Goal: Navigation & Orientation: Find specific page/section

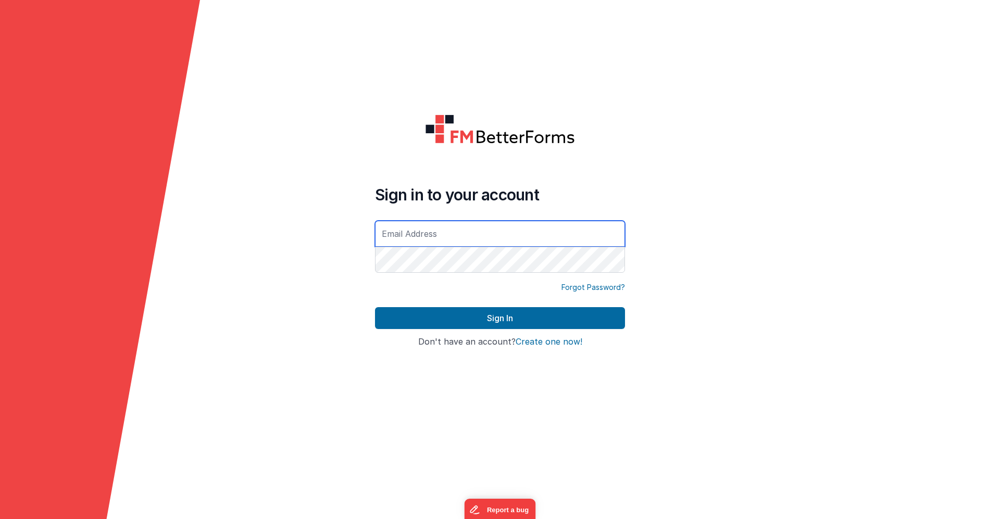
click at [499, 234] on input "text" at bounding box center [500, 234] width 250 height 26
paste input "[EMAIL_ADDRESS][DOMAIN_NAME]"
type input "[EMAIL_ADDRESS][DOMAIN_NAME]"
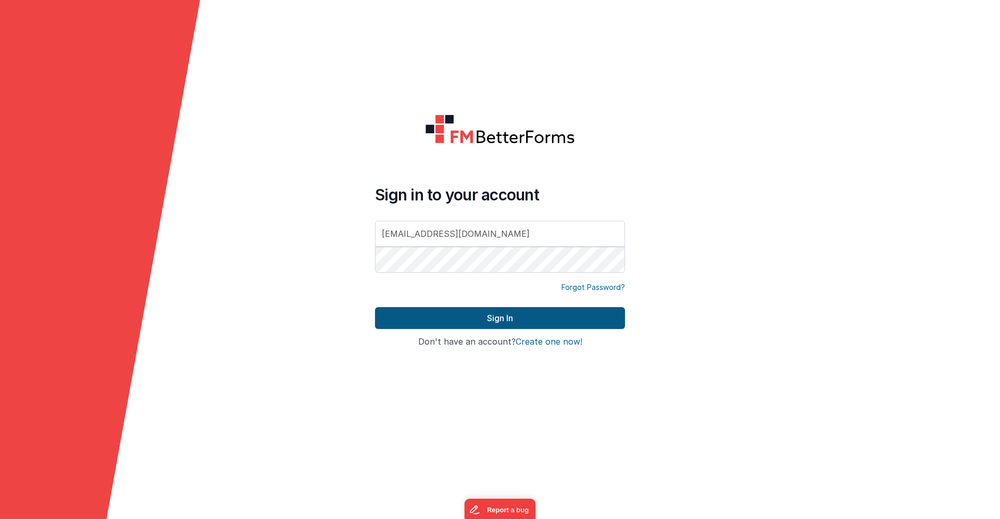
click at [488, 319] on button "Sign In" at bounding box center [500, 318] width 250 height 22
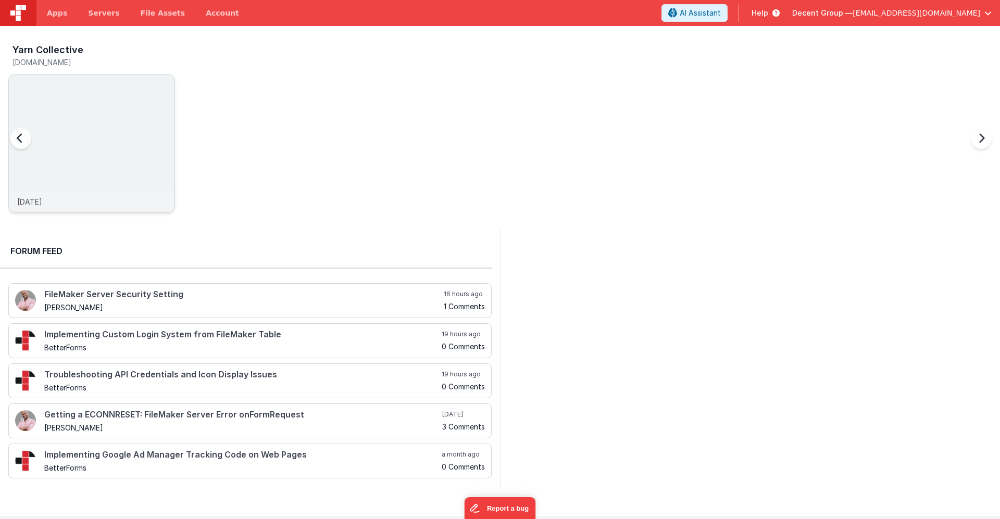
click at [108, 132] on img at bounding box center [92, 157] width 166 height 166
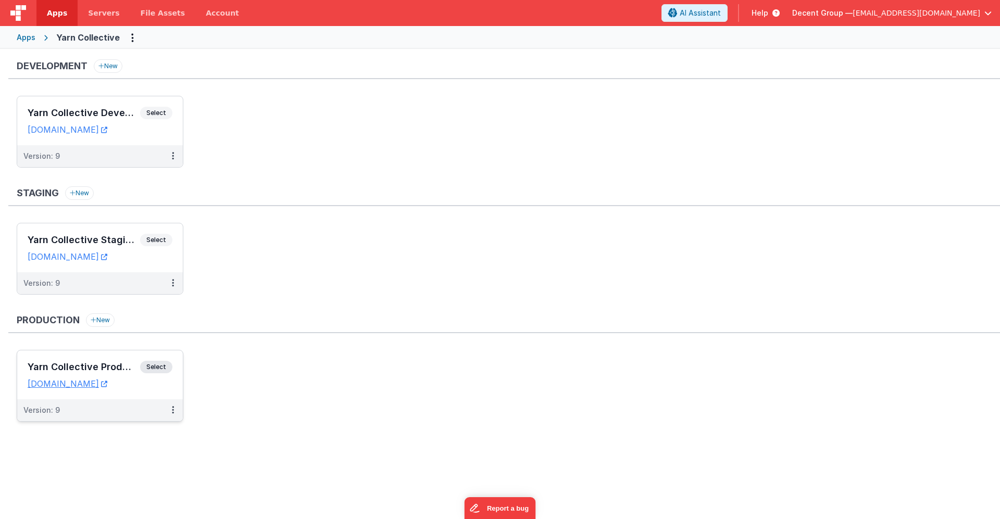
click at [107, 372] on h3 "Yarn Collective Production" at bounding box center [84, 367] width 113 height 10
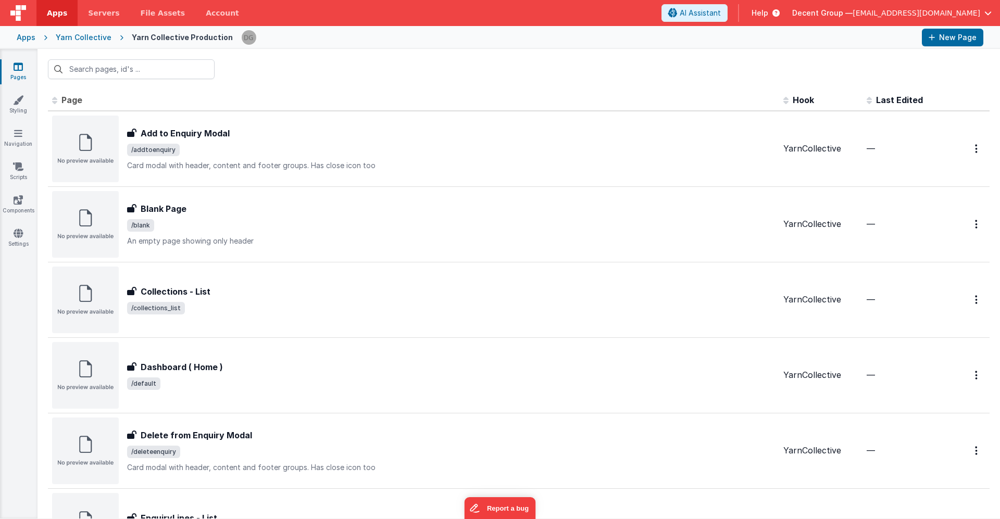
click at [92, 37] on div "Yarn Collective" at bounding box center [84, 37] width 56 height 10
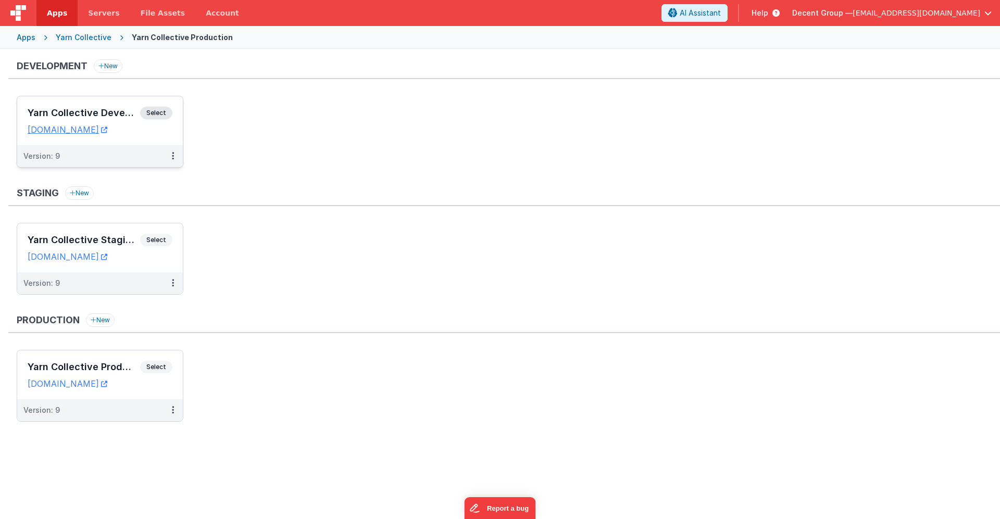
click at [85, 106] on div "Yarn Collective Development Select URLs [DOMAIN_NAME]" at bounding box center [100, 120] width 166 height 49
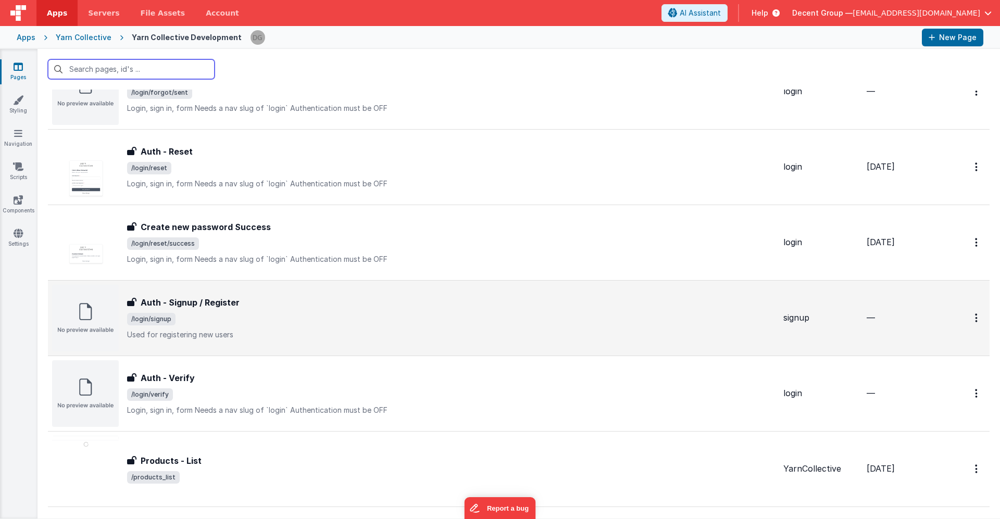
scroll to position [391, 0]
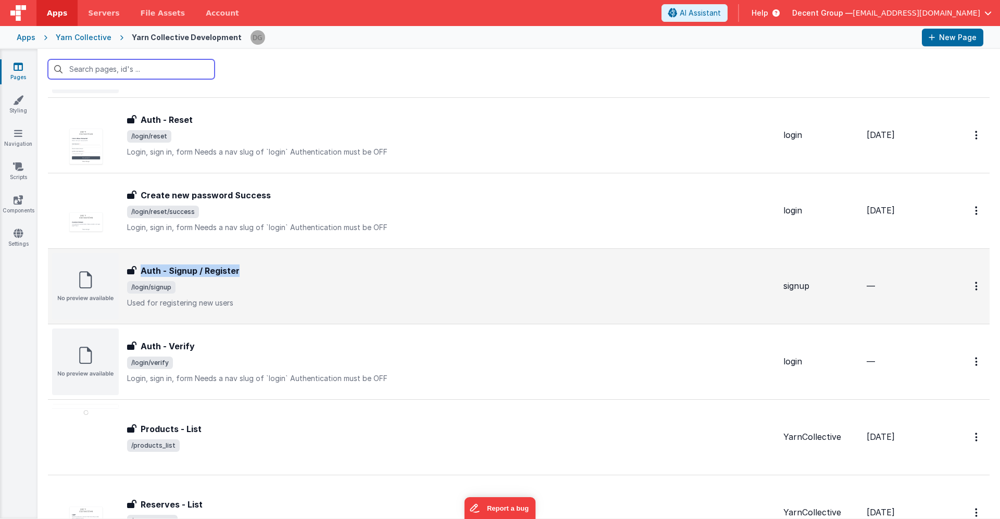
drag, startPoint x: 249, startPoint y: 268, endPoint x: 131, endPoint y: 271, distance: 118.3
click at [131, 271] on div "Auth - Signup / Register" at bounding box center [451, 271] width 648 height 13
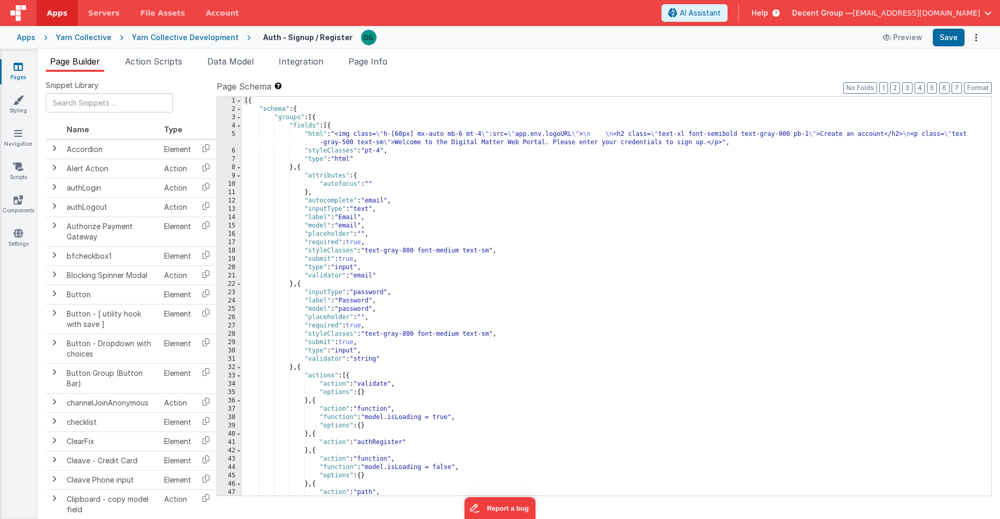
drag, startPoint x: 250, startPoint y: 38, endPoint x: 339, endPoint y: 36, distance: 88.6
click at [339, 36] on div "Auth - Signup / Register Preview Save" at bounding box center [617, 38] width 733 height 18
drag, startPoint x: 263, startPoint y: 38, endPoint x: 332, endPoint y: 39, distance: 68.8
click at [332, 39] on h4 "Auth - Signup / Register" at bounding box center [308, 37] width 90 height 8
click at [188, 36] on div "Yarn Collective Development" at bounding box center [185, 37] width 107 height 10
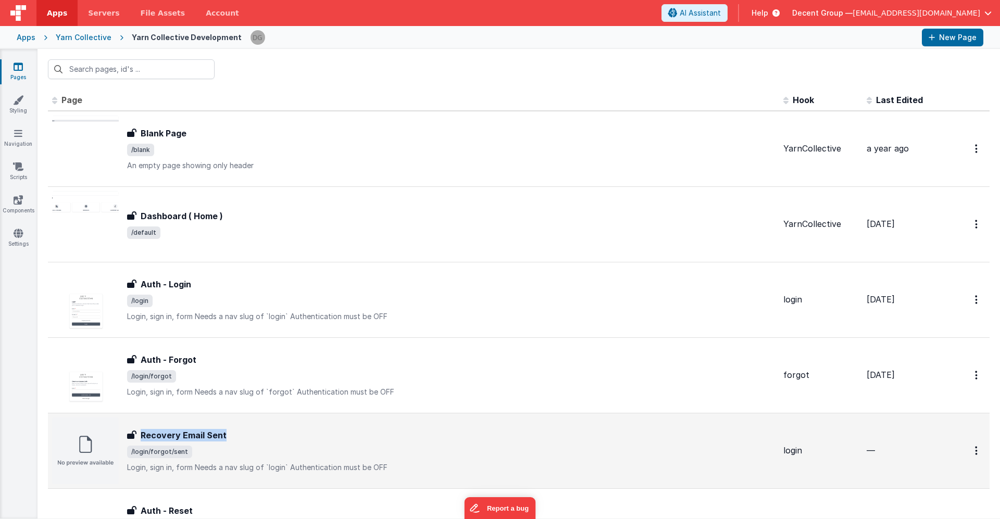
drag, startPoint x: 232, startPoint y: 437, endPoint x: 139, endPoint y: 434, distance: 93.3
click at [139, 434] on div "Recovery Email Sent" at bounding box center [451, 435] width 648 height 13
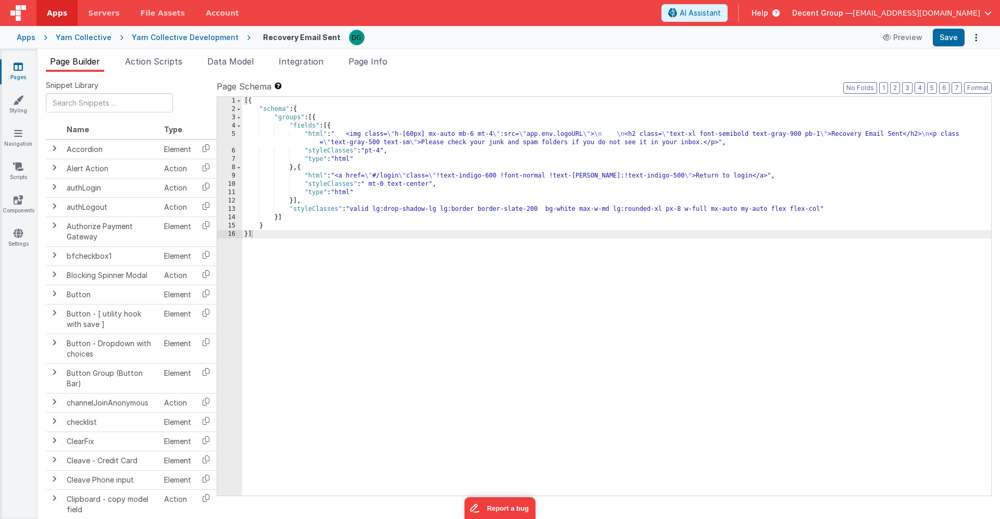
click at [194, 37] on div "Yarn Collective Development" at bounding box center [185, 37] width 107 height 10
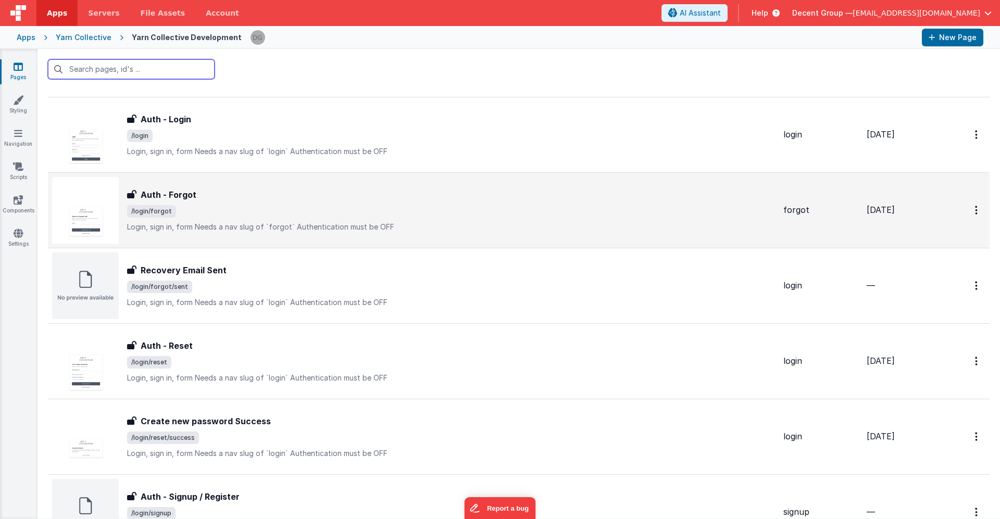
scroll to position [167, 0]
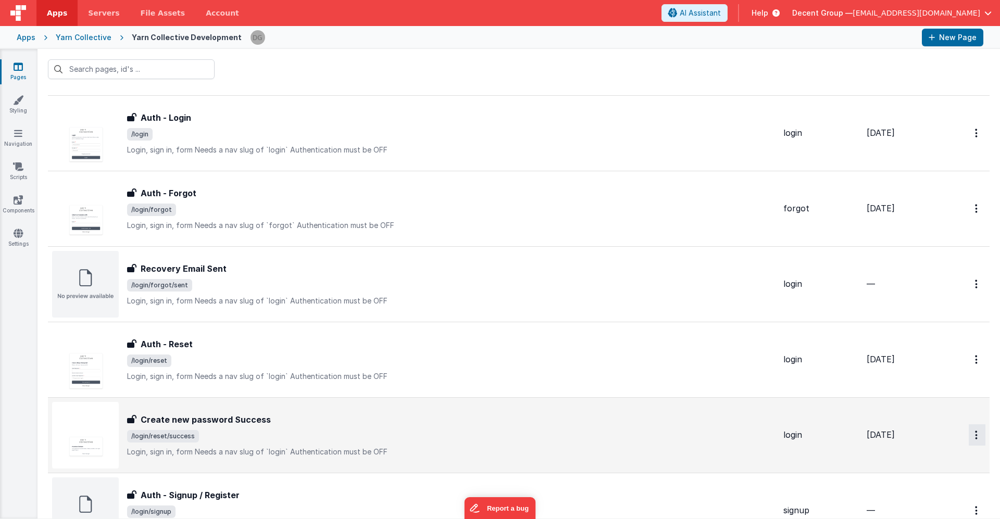
click at [975, 438] on icon "Options" at bounding box center [976, 435] width 3 height 9
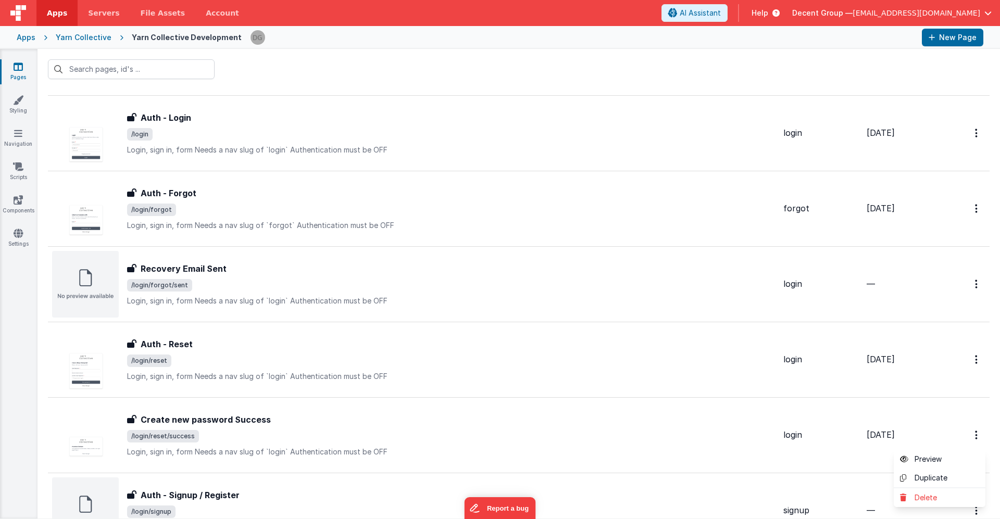
click at [713, 42] on button at bounding box center [500, 259] width 1000 height 519
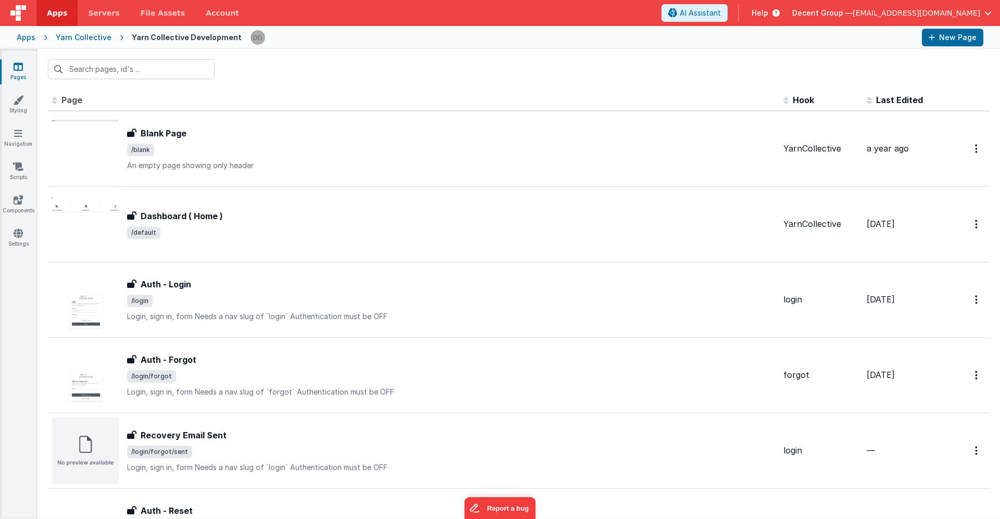
scroll to position [0, 0]
click at [318, 76] on div at bounding box center [519, 69] width 963 height 41
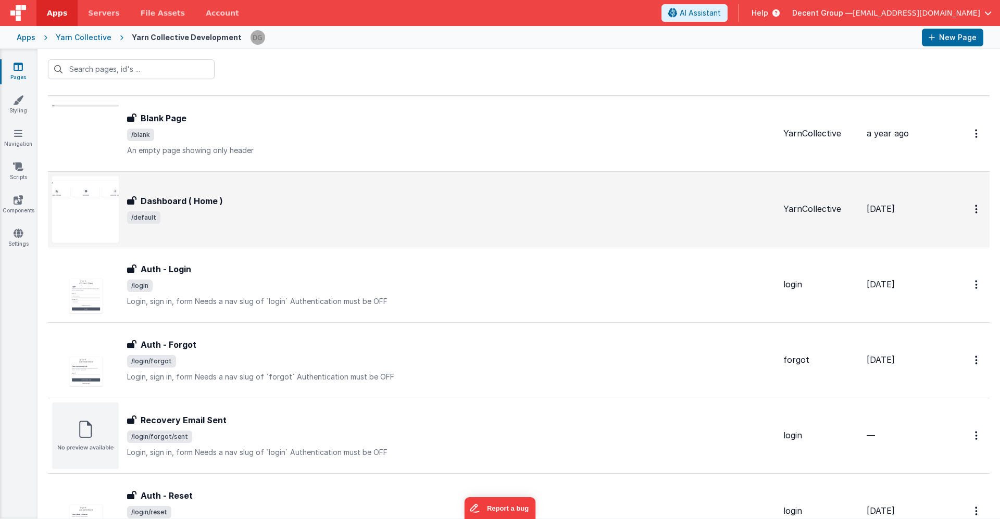
scroll to position [17, 0]
click at [181, 200] on h3 "Dashboard ( Home )" at bounding box center [182, 199] width 82 height 13
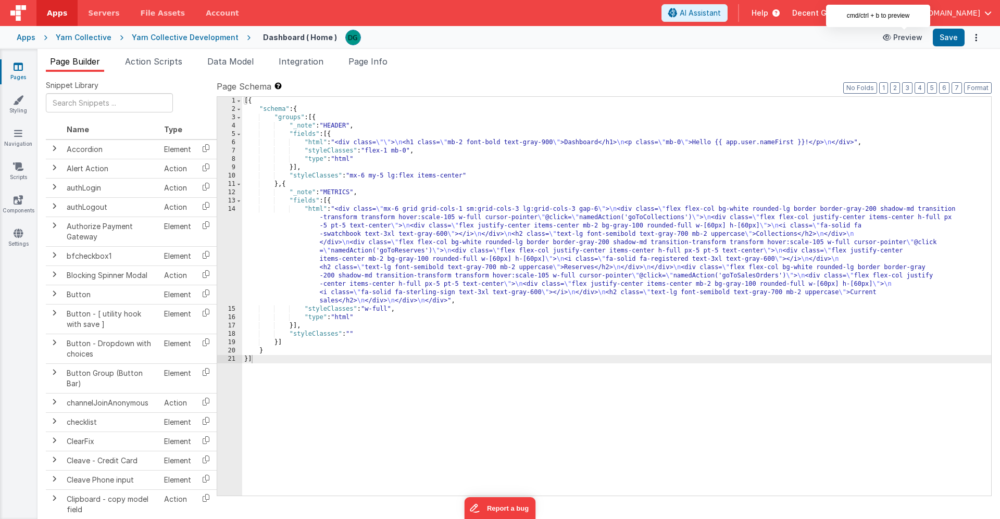
click at [898, 36] on button "Preview" at bounding box center [903, 37] width 52 height 17
click at [188, 35] on div "Yarn Collective Development" at bounding box center [185, 37] width 107 height 10
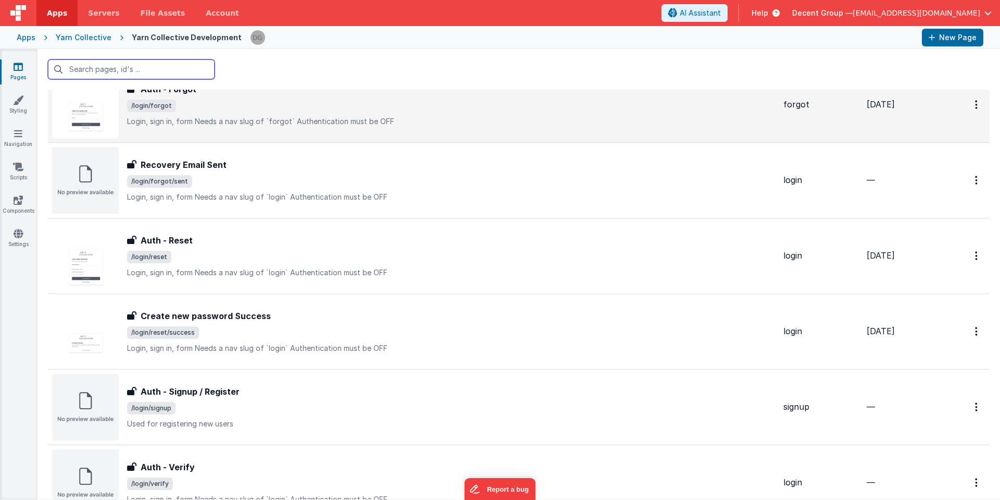
scroll to position [281, 0]
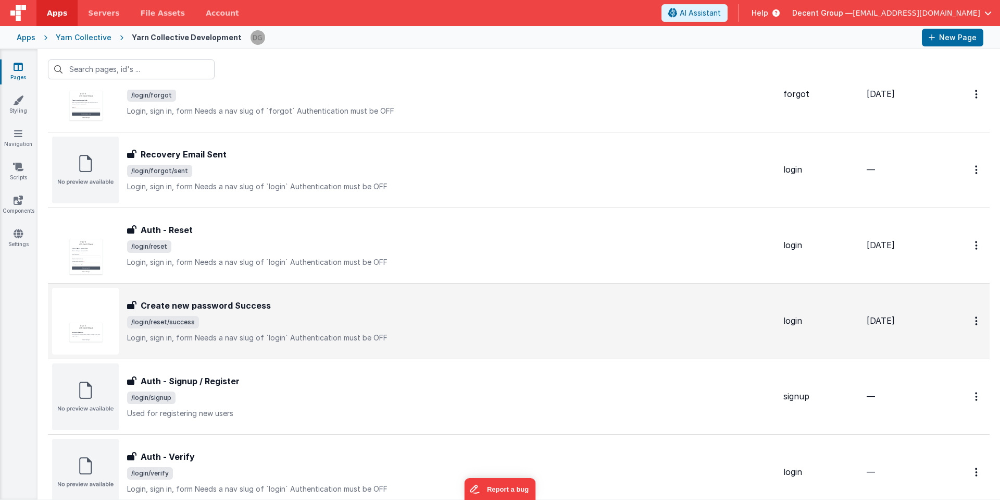
click at [97, 320] on img at bounding box center [85, 321] width 67 height 67
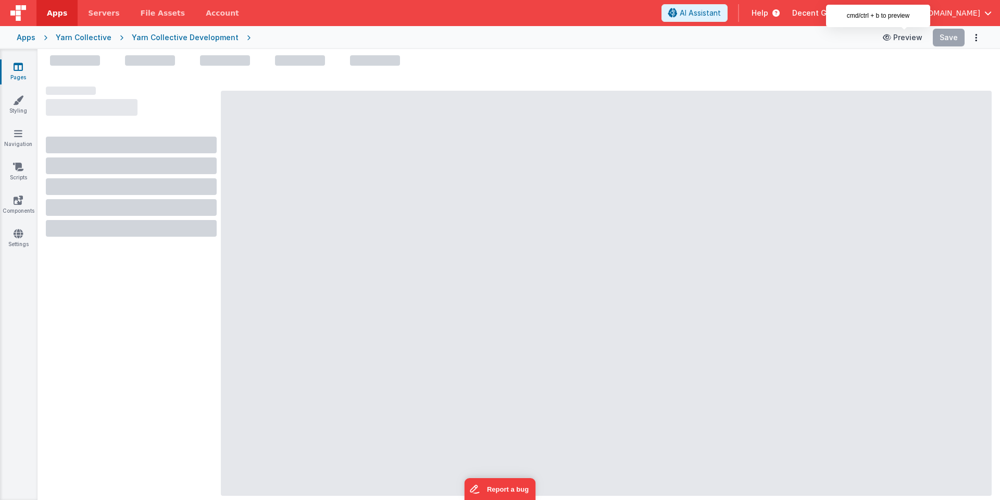
click at [910, 37] on button "Preview" at bounding box center [903, 37] width 52 height 17
click at [212, 39] on div "Yarn Collective Development" at bounding box center [185, 37] width 107 height 10
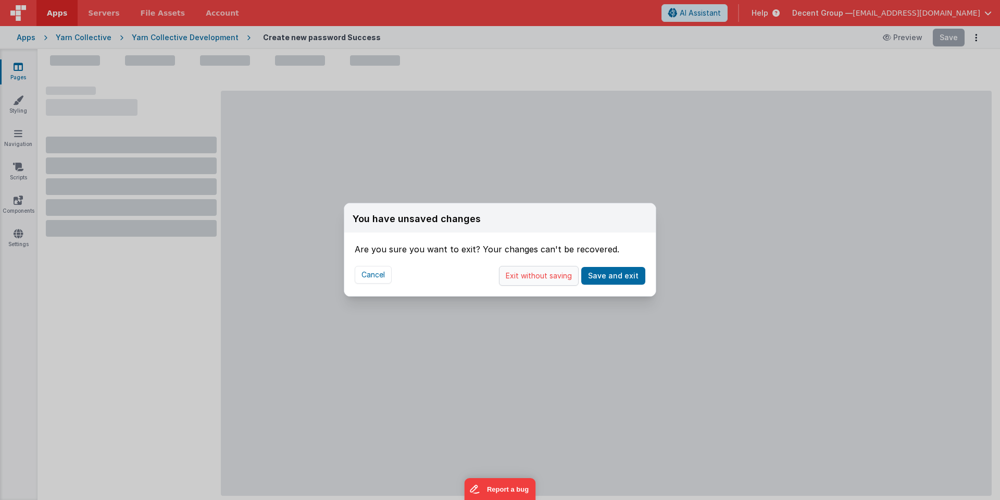
click at [551, 277] on button "Exit without saving" at bounding box center [539, 276] width 80 height 20
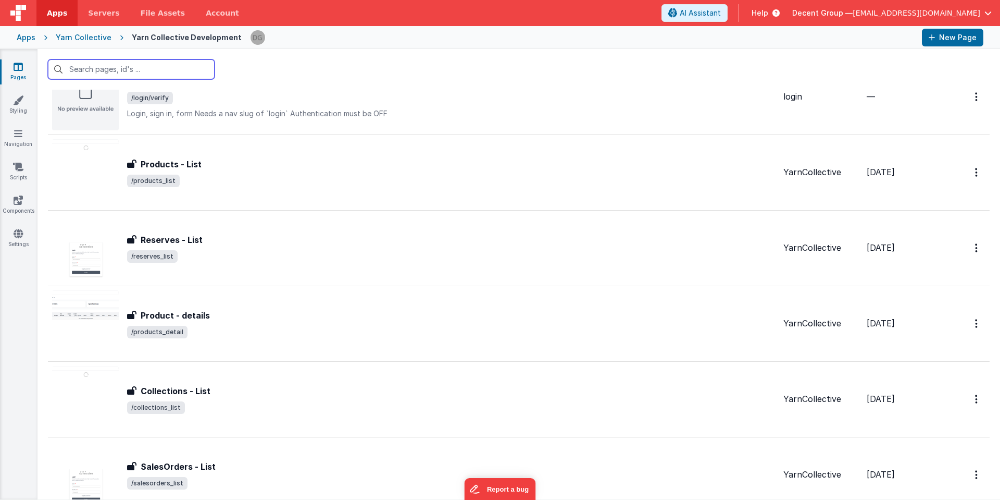
scroll to position [657, 0]
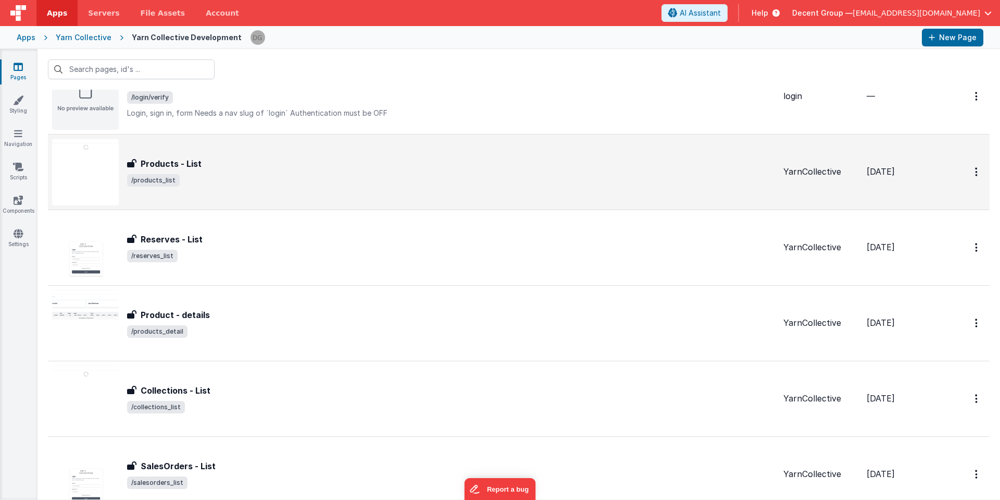
click at [196, 161] on h3 "Products - List" at bounding box center [171, 163] width 61 height 13
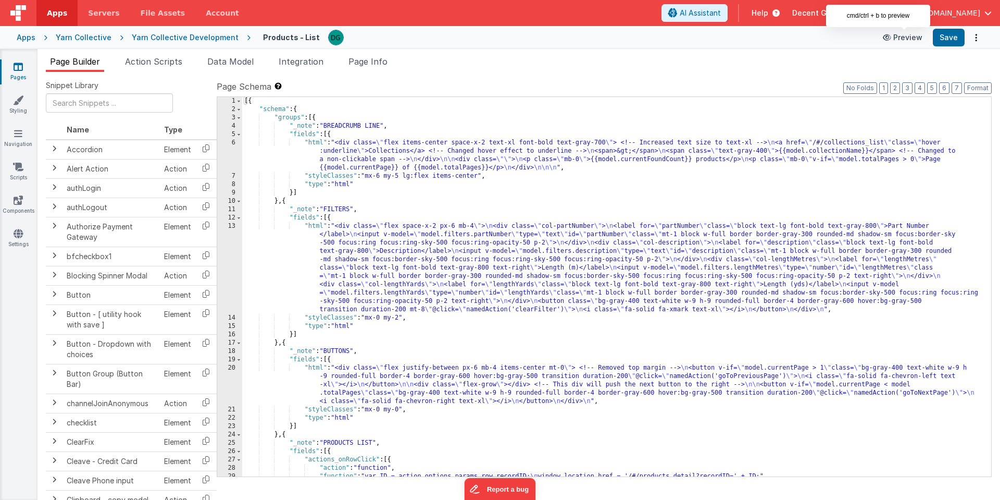
click at [903, 39] on button "Preview" at bounding box center [903, 37] width 52 height 17
click at [190, 40] on div "Yarn Collective Development" at bounding box center [185, 37] width 107 height 10
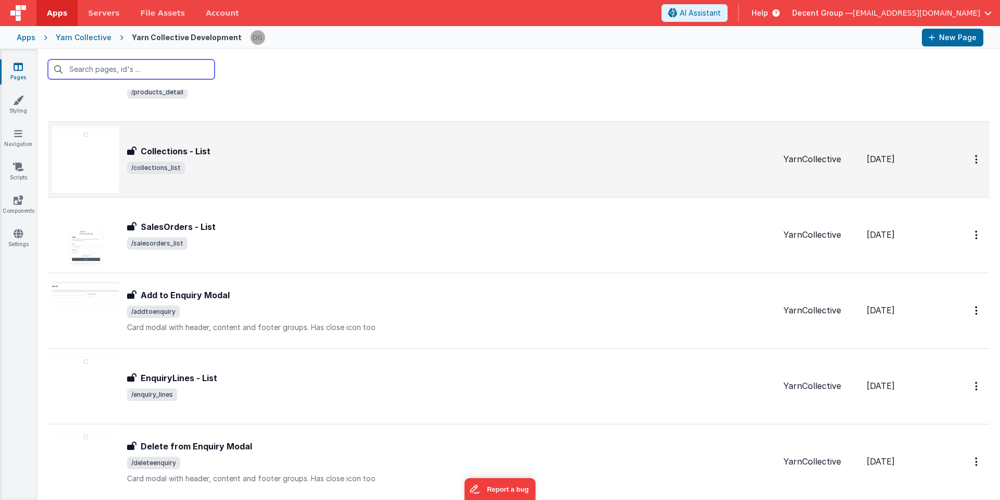
scroll to position [904, 0]
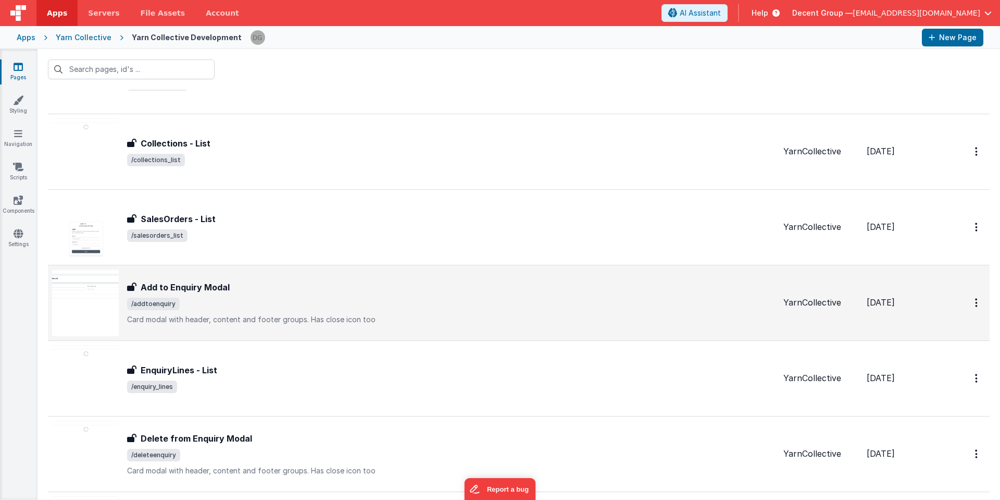
click at [92, 295] on img at bounding box center [85, 302] width 67 height 67
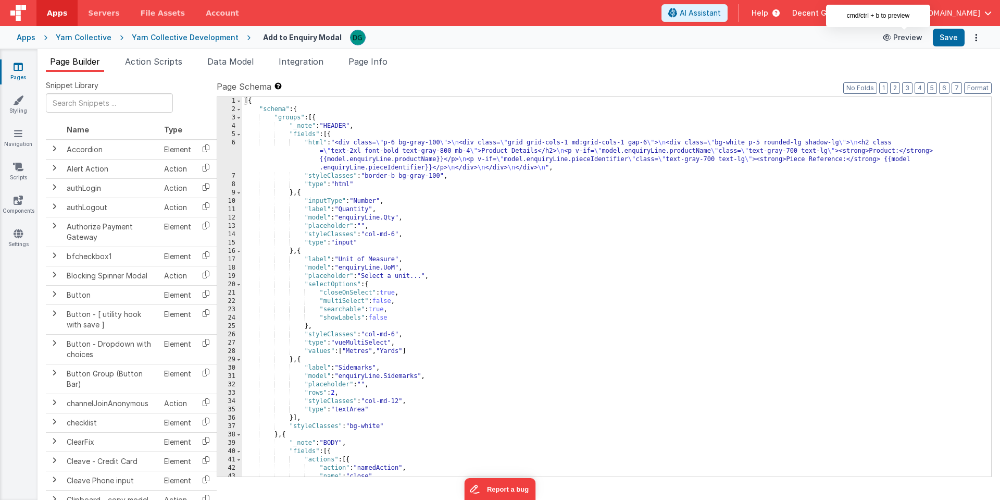
click at [904, 40] on button "Preview" at bounding box center [903, 37] width 52 height 17
click at [177, 35] on div "Yarn Collective Development" at bounding box center [185, 37] width 107 height 10
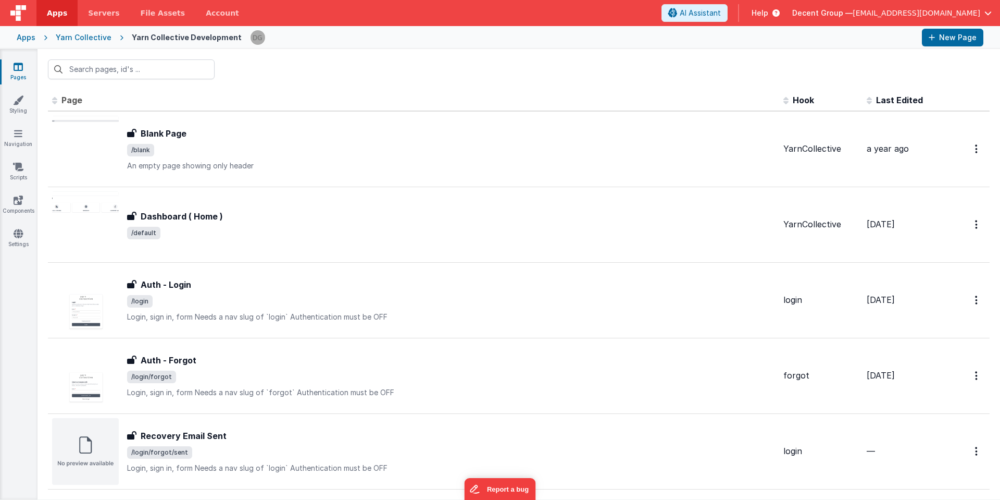
click at [493, 83] on div at bounding box center [519, 69] width 963 height 41
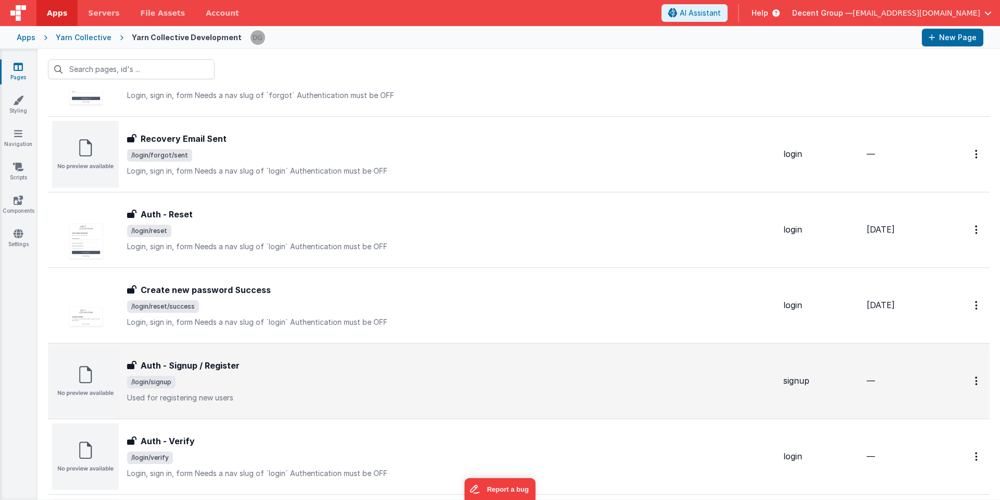
scroll to position [293, 0]
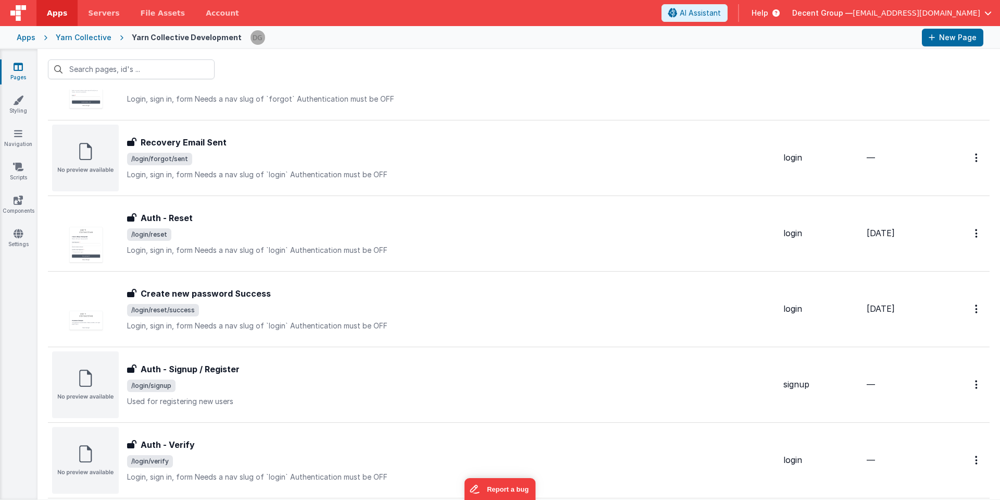
click at [583, 29] on div at bounding box center [582, 38] width 664 height 18
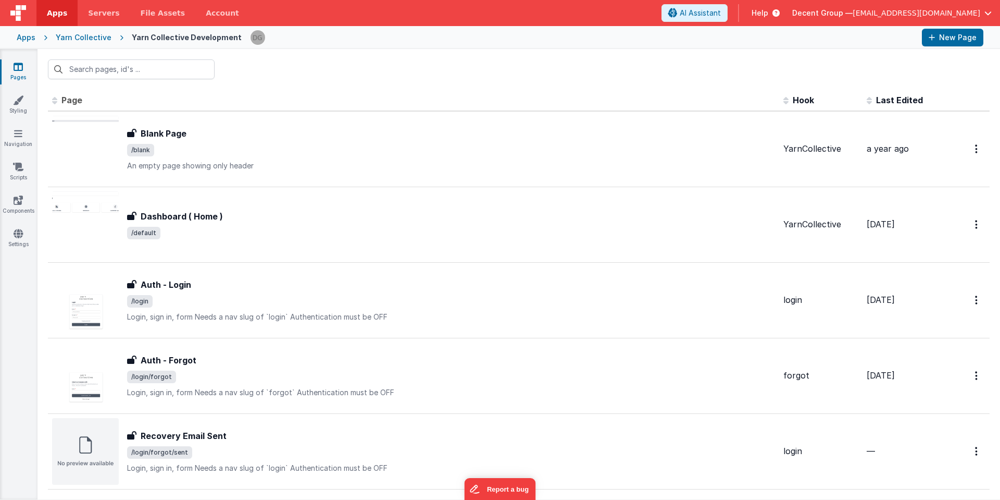
scroll to position [0, 0]
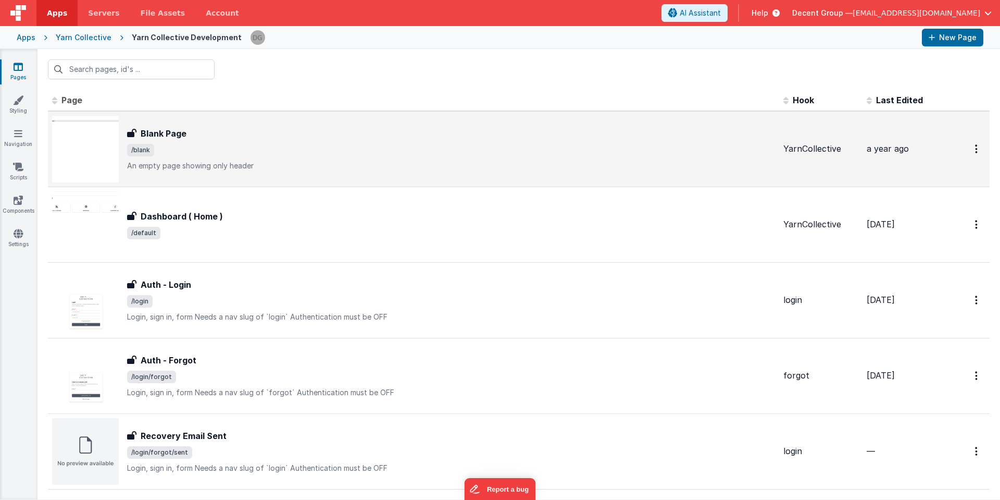
click at [169, 129] on h3 "Blank Page" at bounding box center [164, 133] width 46 height 13
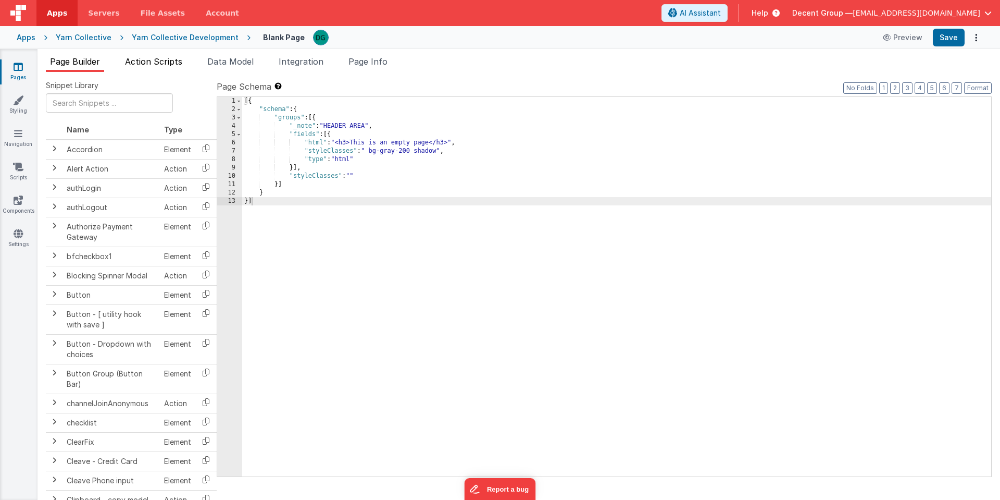
click at [158, 65] on span "Action Scripts" at bounding box center [153, 61] width 57 height 10
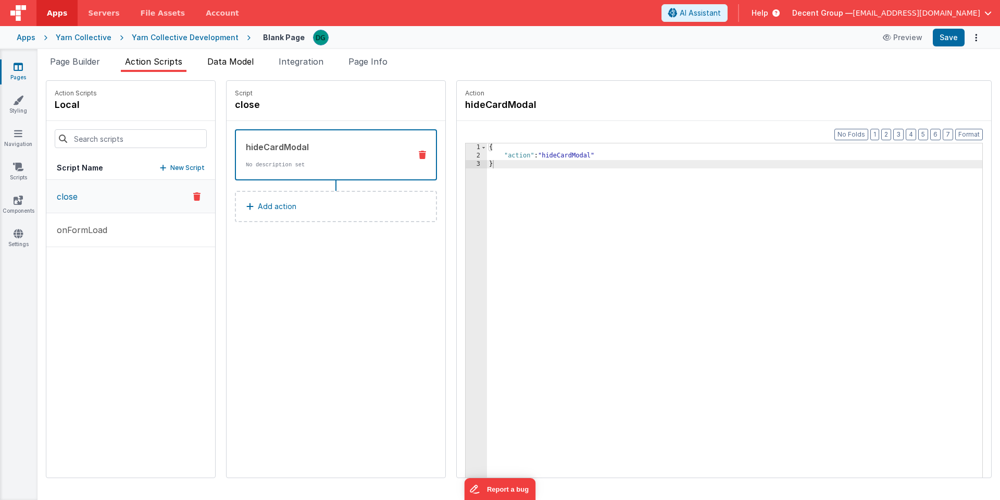
click at [247, 64] on span "Data Model" at bounding box center [230, 61] width 46 height 10
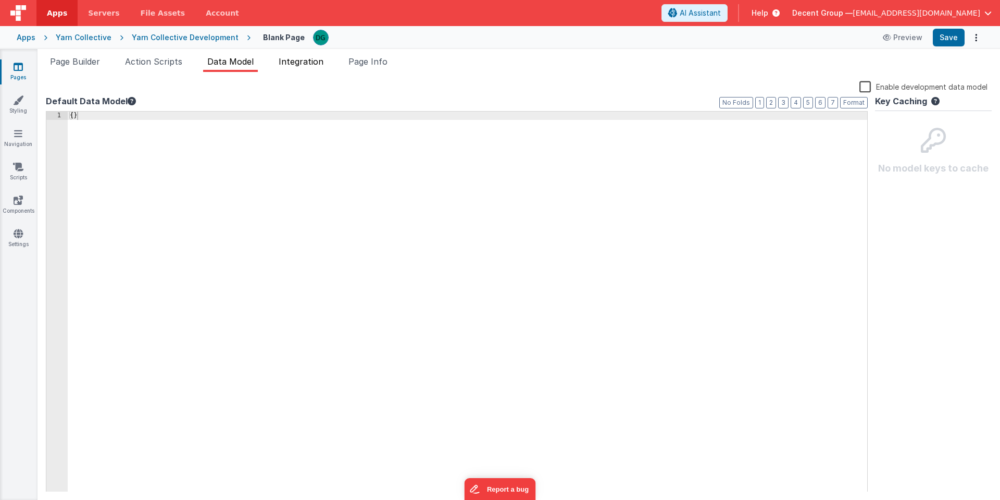
click at [309, 61] on span "Integration" at bounding box center [301, 61] width 45 height 10
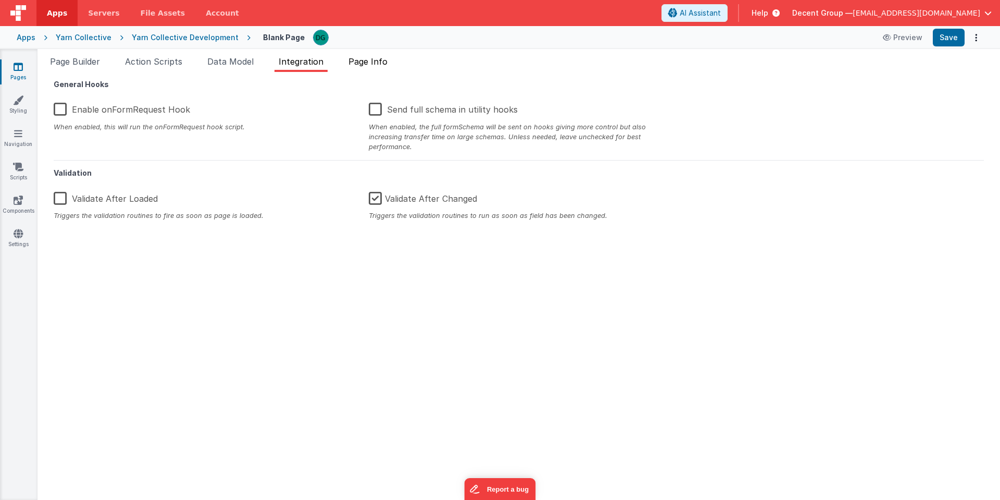
click at [377, 56] on span "Page Info" at bounding box center [368, 61] width 39 height 10
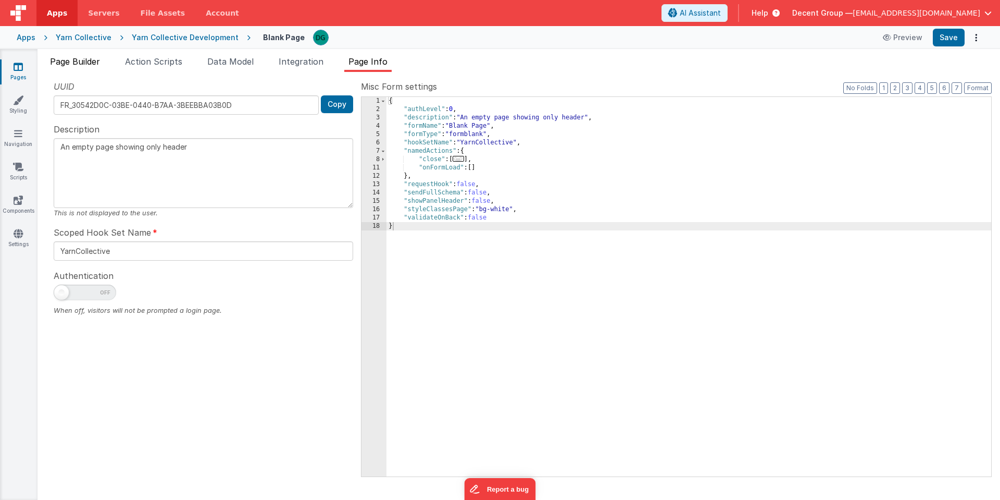
click at [79, 61] on span "Page Builder" at bounding box center [75, 61] width 50 height 10
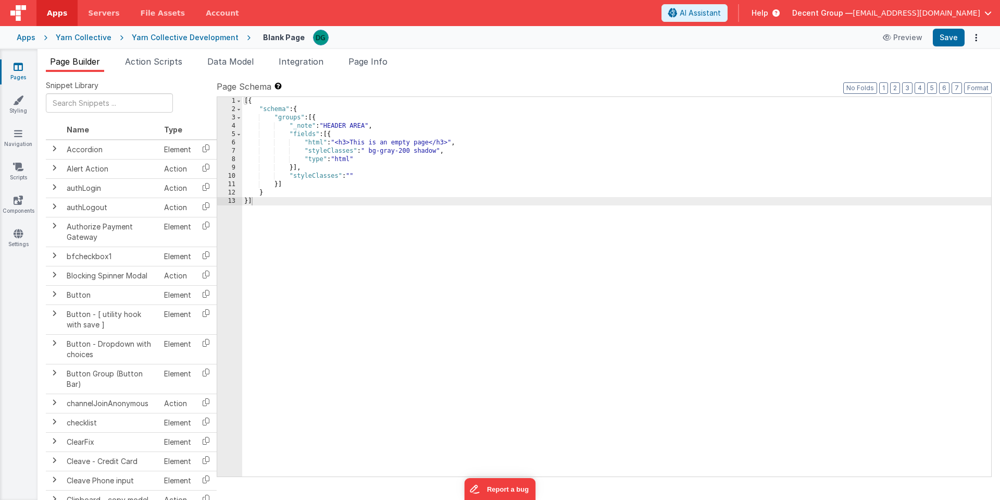
click at [210, 36] on div "Yarn Collective Development" at bounding box center [185, 37] width 107 height 10
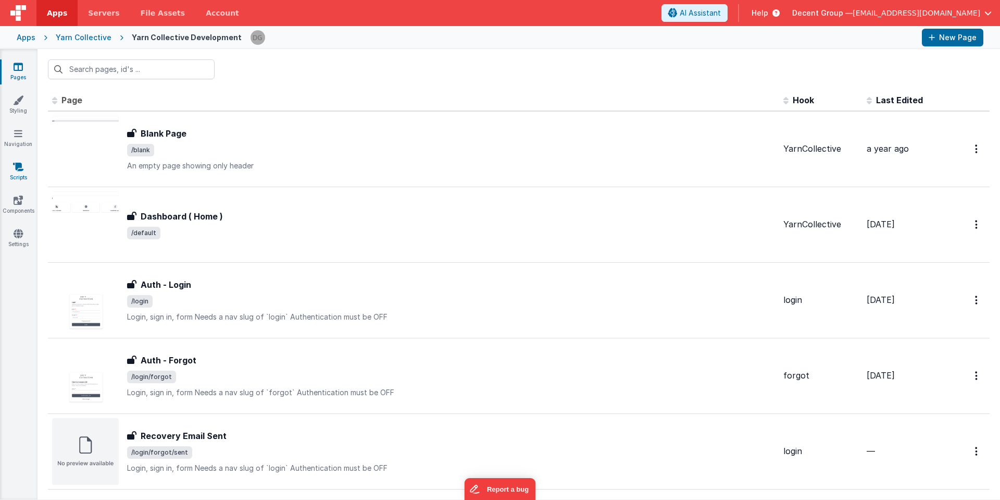
click at [18, 172] on link "Scripts" at bounding box center [18, 171] width 38 height 21
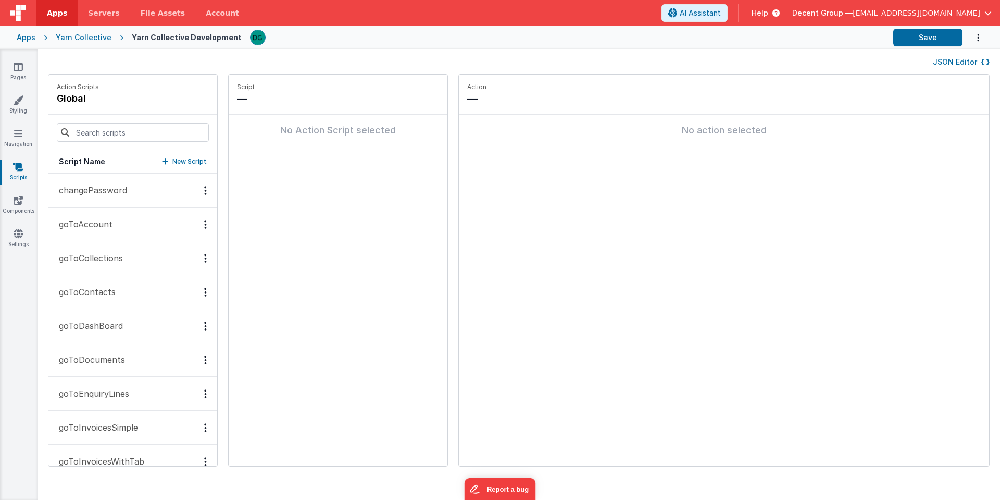
click at [131, 272] on button "goToCollections" at bounding box center [132, 258] width 169 height 34
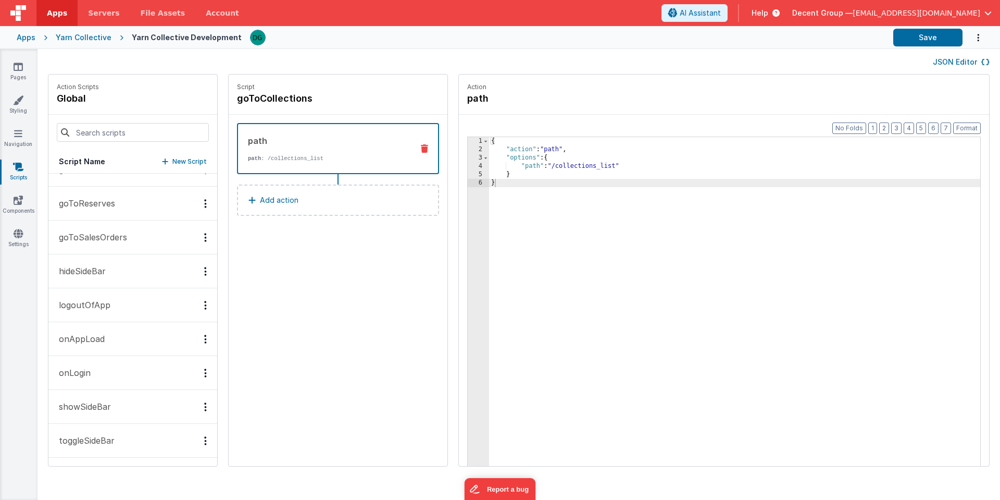
scroll to position [291, 0]
click at [121, 438] on button "toggleSideBar" at bounding box center [132, 441] width 169 height 34
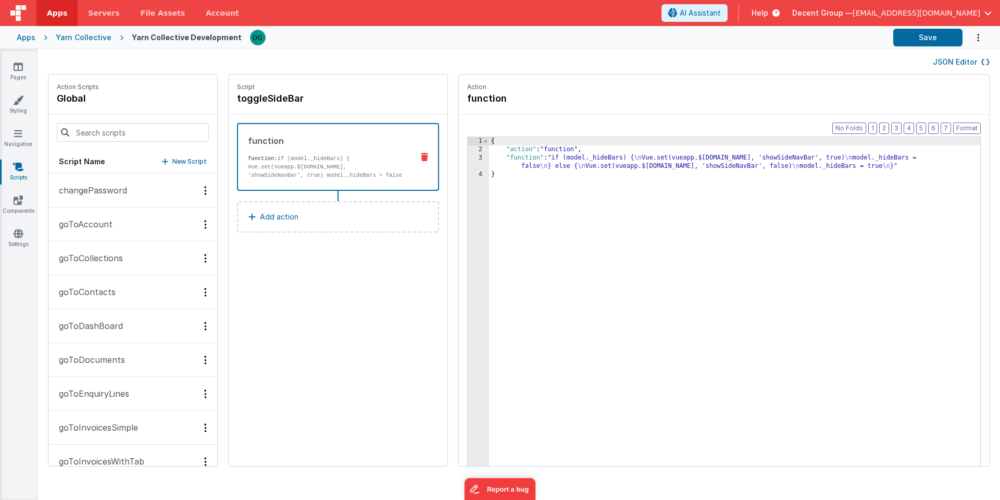
scroll to position [0, 0]
click at [122, 428] on p "goToInvoicesSimple" at bounding box center [95, 427] width 85 height 13
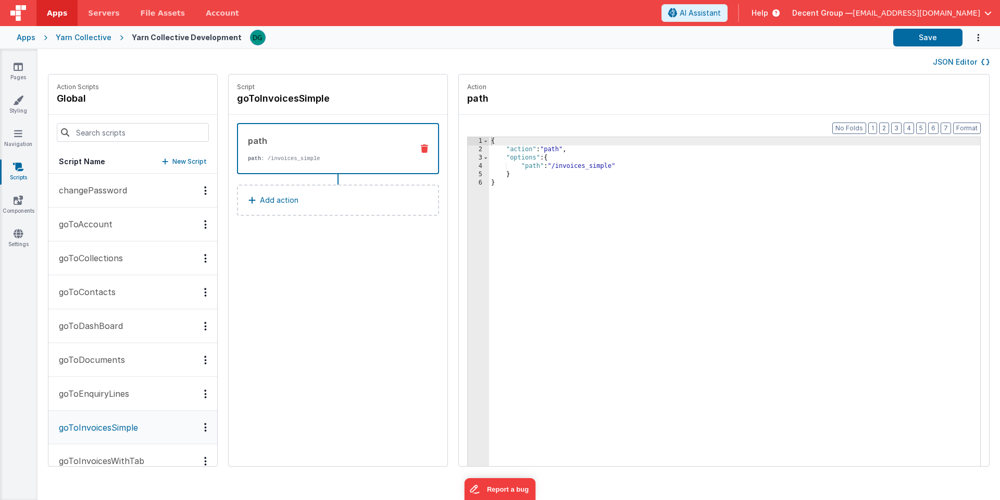
click at [126, 387] on button "goToEnquiryLines" at bounding box center [132, 394] width 169 height 34
click at [129, 364] on button "goToDocuments" at bounding box center [132, 360] width 169 height 34
click at [4, 67] on link "Pages" at bounding box center [18, 71] width 38 height 21
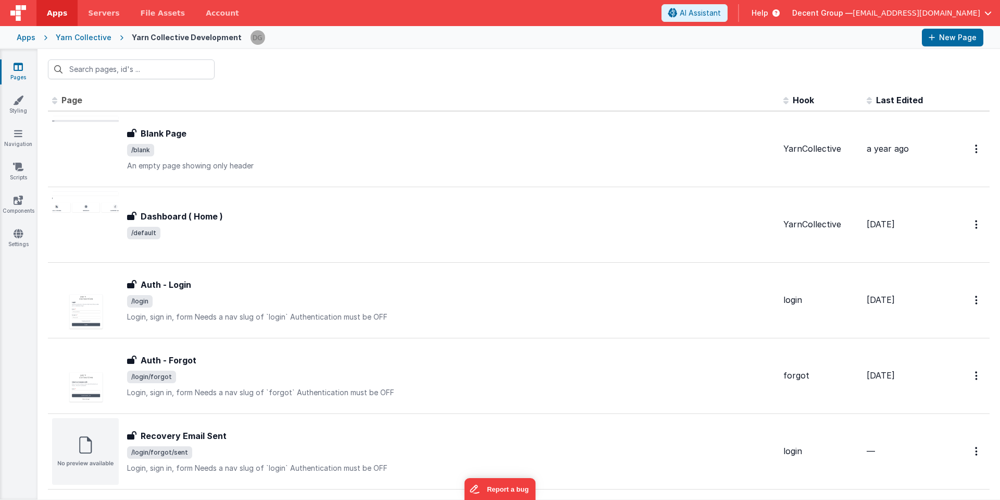
click at [517, 69] on div at bounding box center [519, 69] width 963 height 41
